Goal: Check status

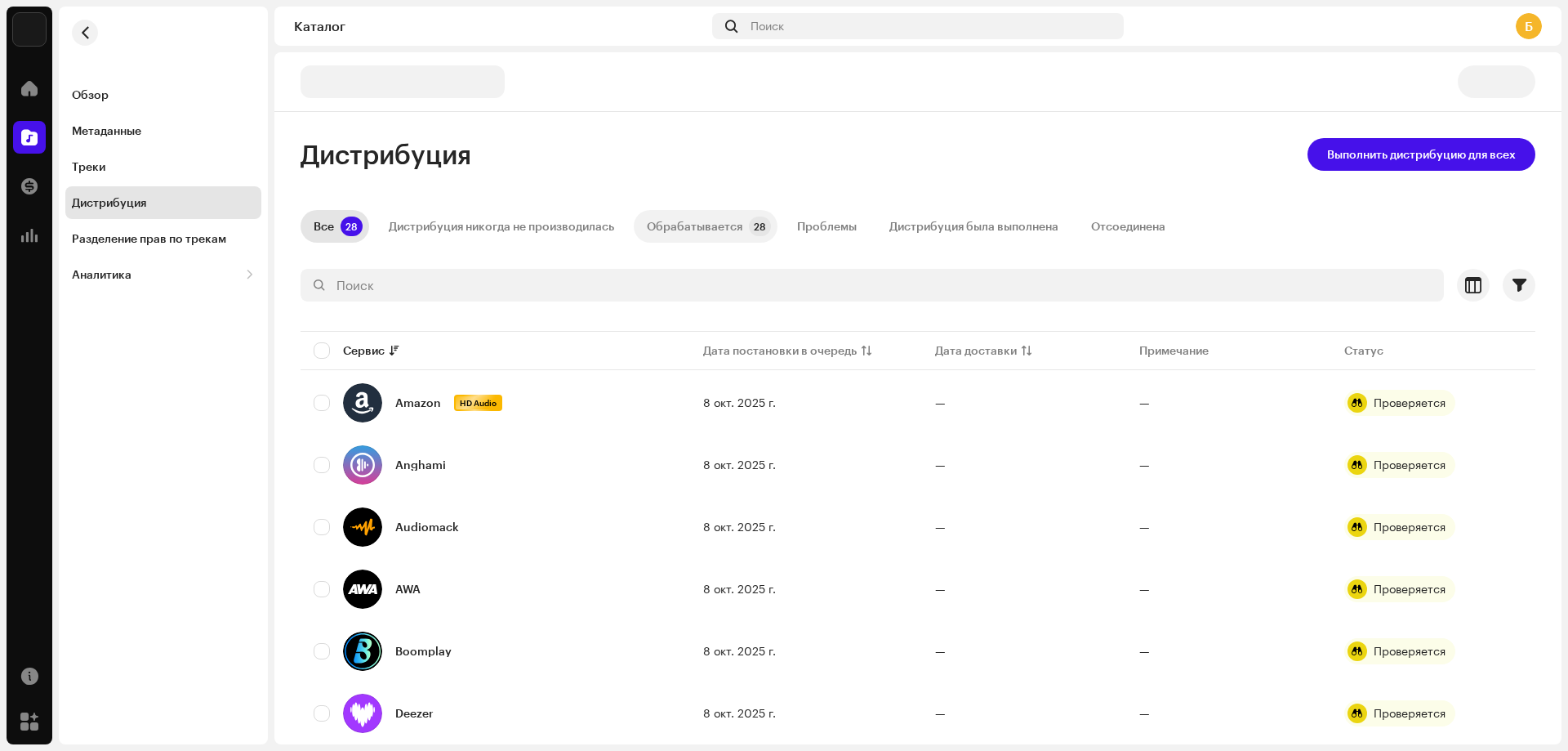
click at [665, 221] on div "Обрабатывается" at bounding box center [695, 226] width 96 height 32
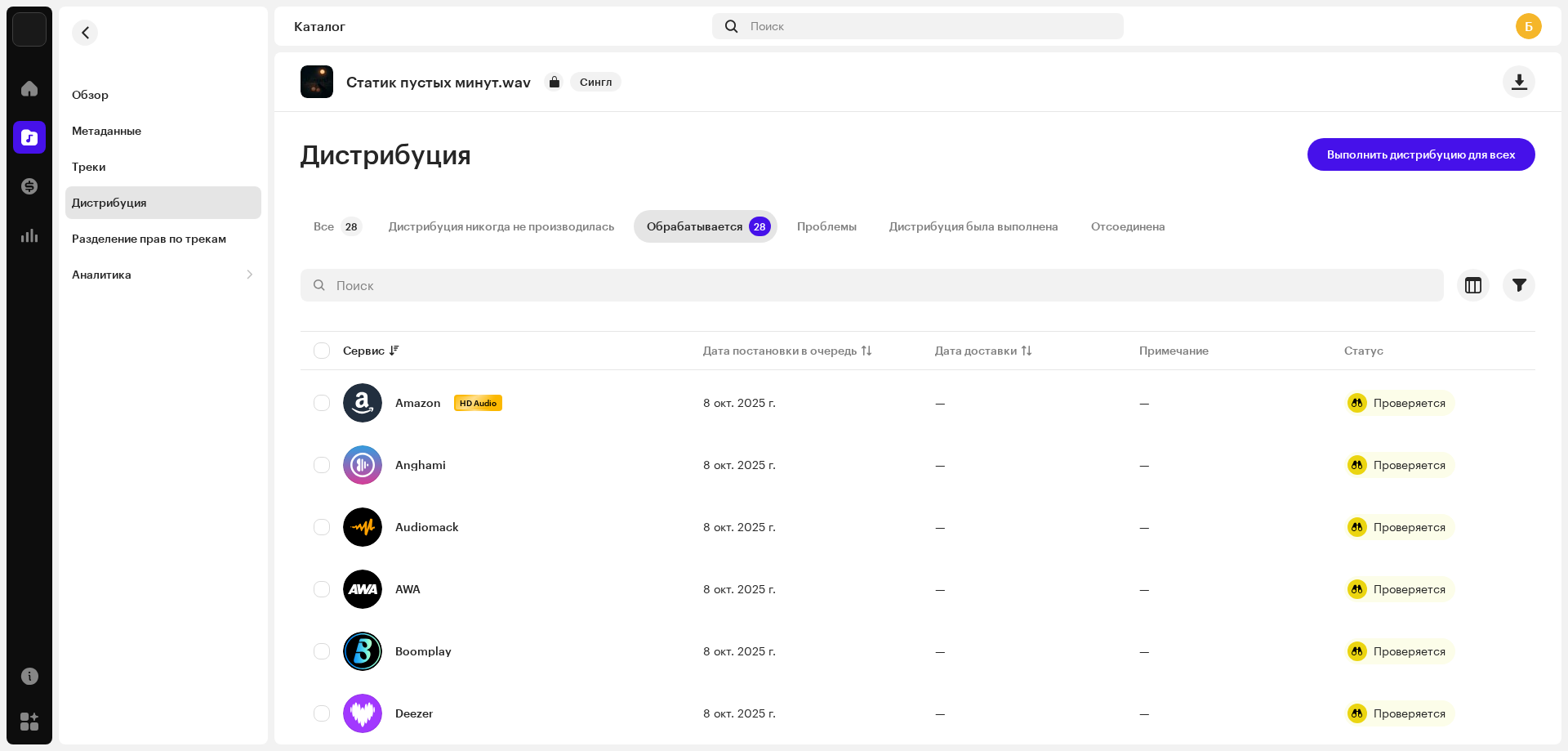
click at [665, 221] on div "Обрабатывается" at bounding box center [695, 226] width 96 height 32
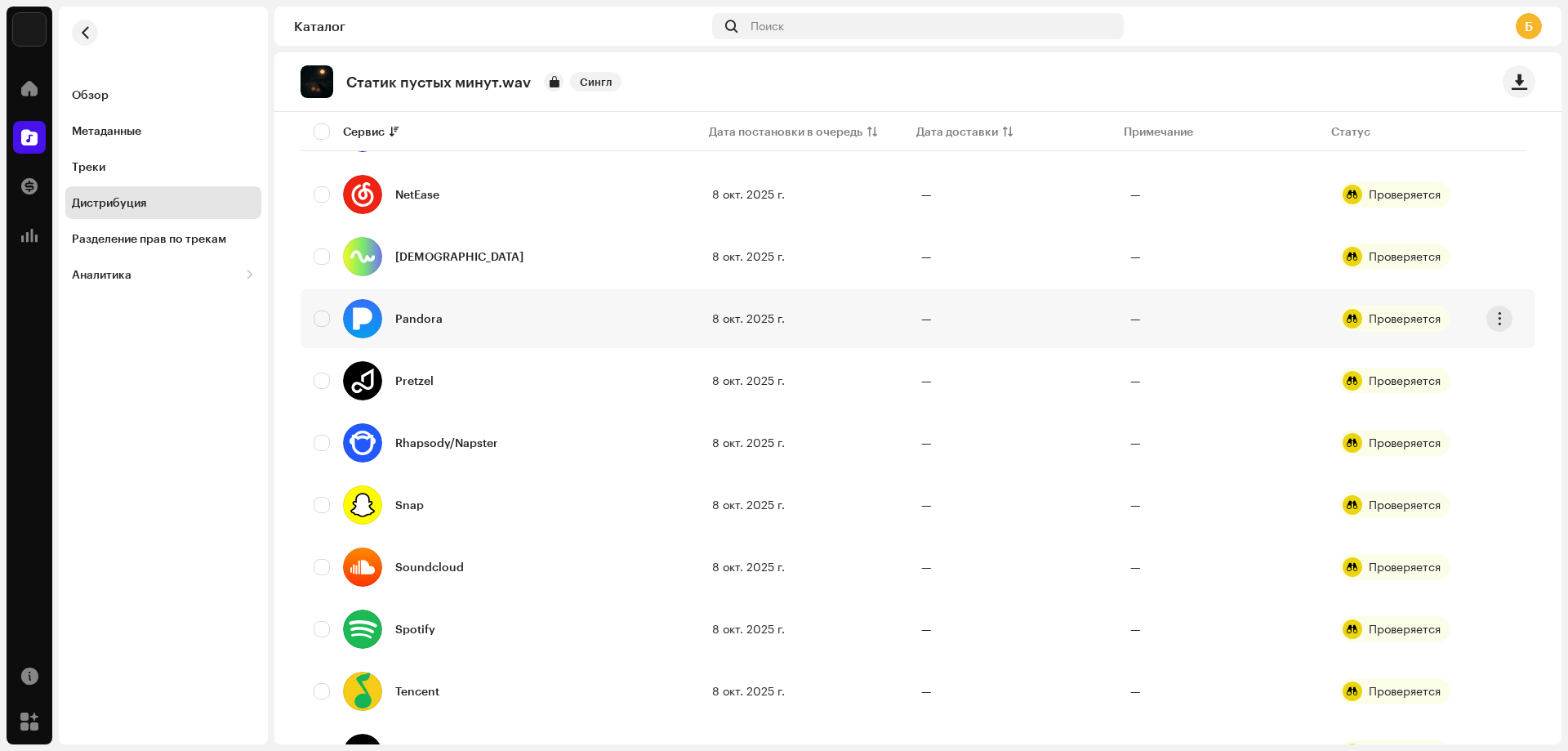
scroll to position [1411, 0]
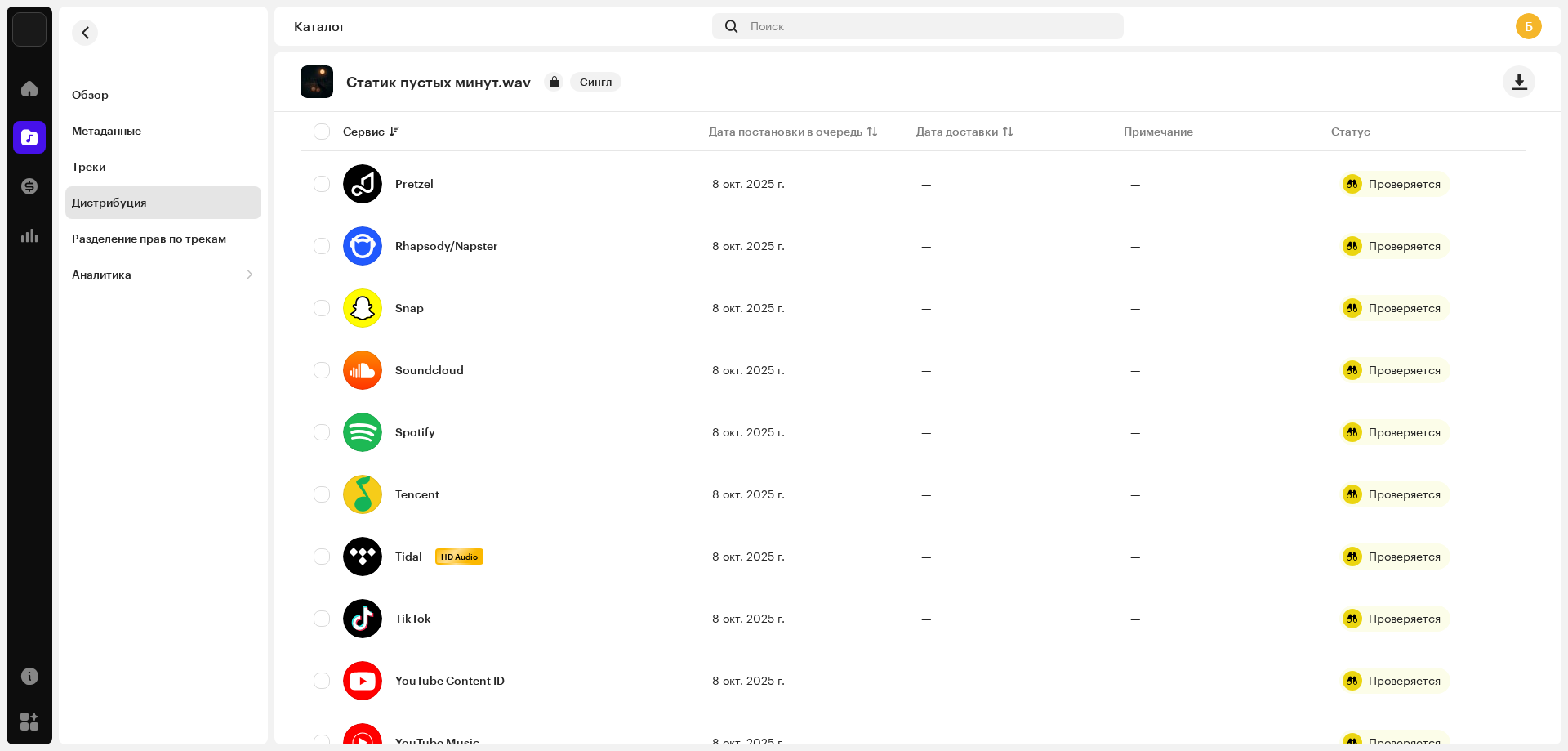
scroll to position [1411, 0]
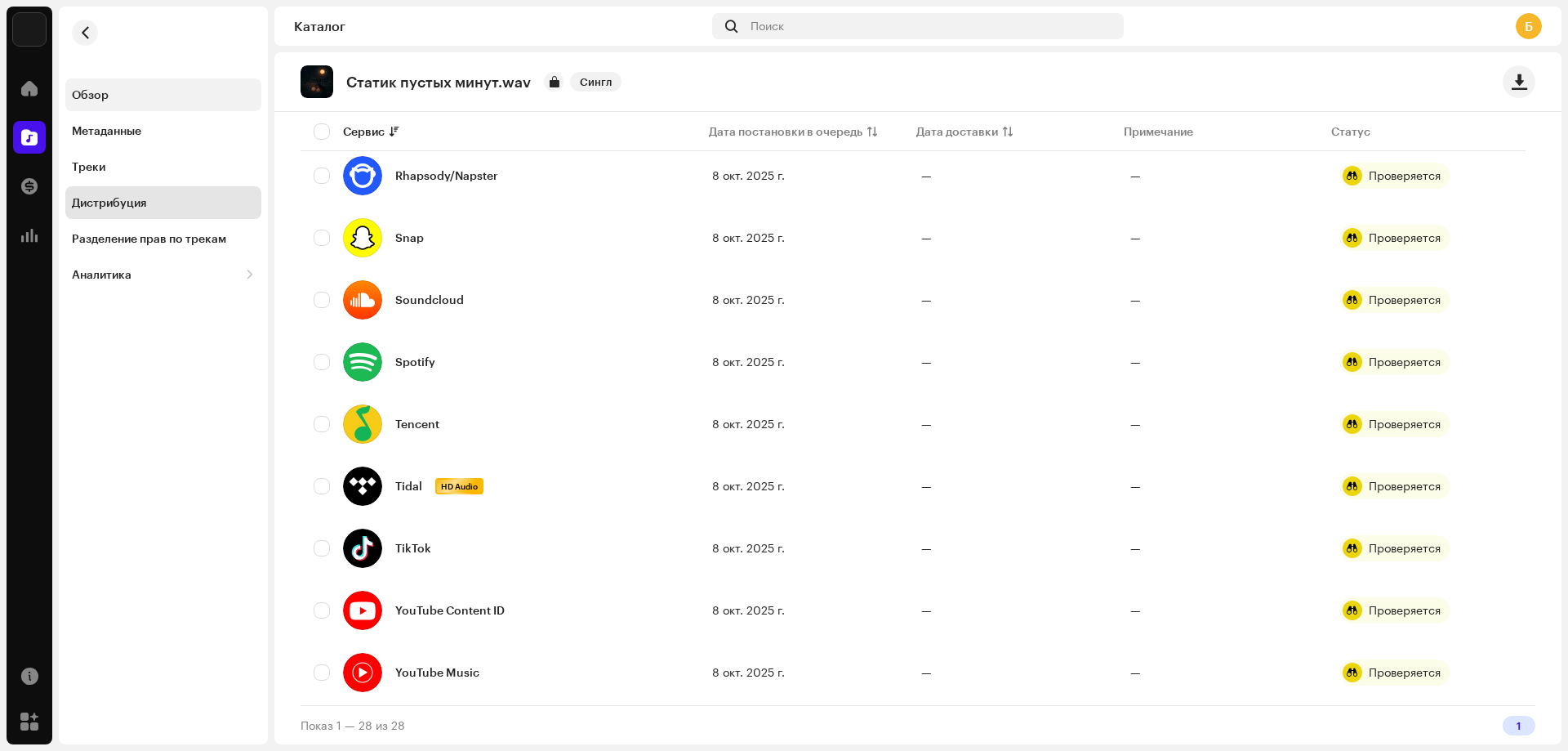
click at [152, 89] on div "Обзор" at bounding box center [163, 95] width 183 height 14
